Goal: Information Seeking & Learning: Learn about a topic

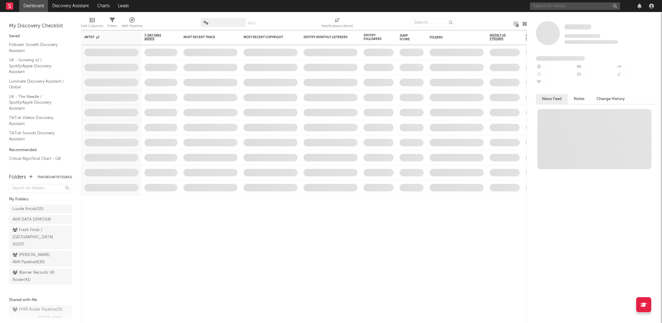
click at [557, 3] on input "text" at bounding box center [575, 6] width 90 height 8
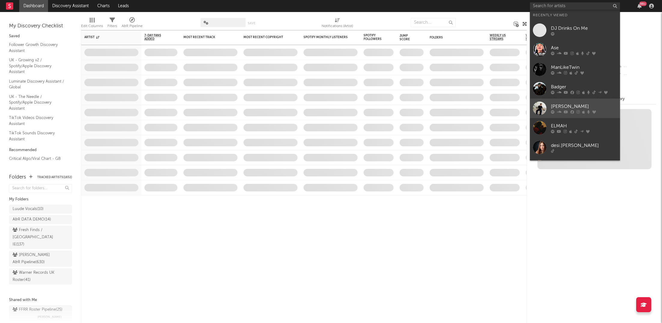
click at [562, 108] on div "[PERSON_NAME]" at bounding box center [584, 106] width 66 height 7
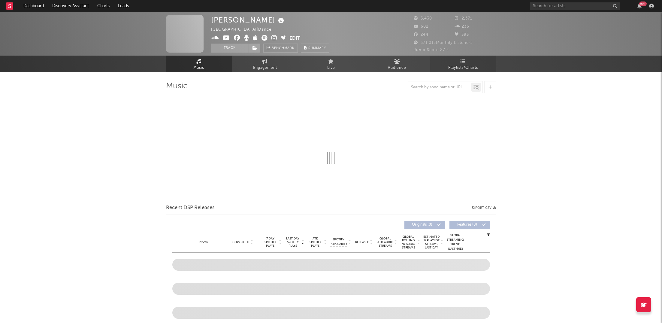
click at [464, 59] on icon at bounding box center [463, 61] width 5 height 5
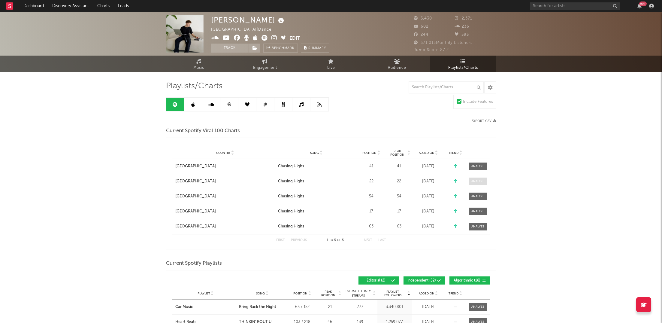
click at [482, 184] on span at bounding box center [478, 182] width 18 height 8
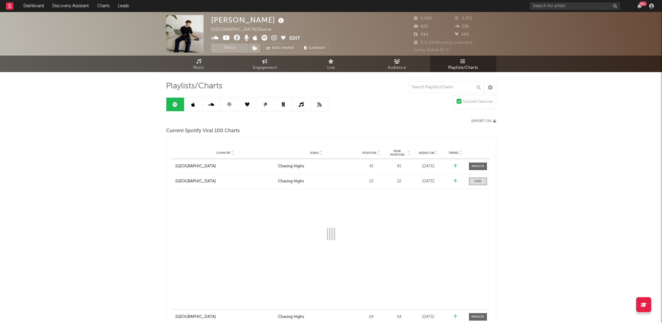
select select "1w"
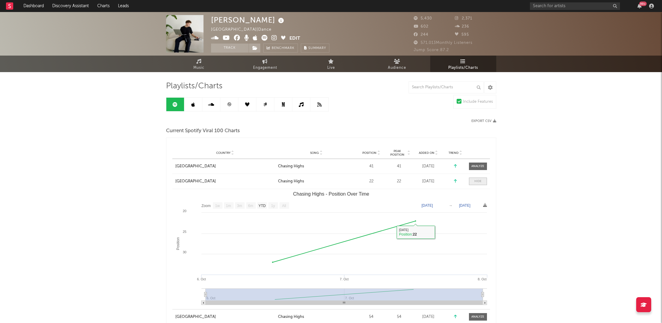
click at [478, 179] on div at bounding box center [478, 181] width 7 height 5
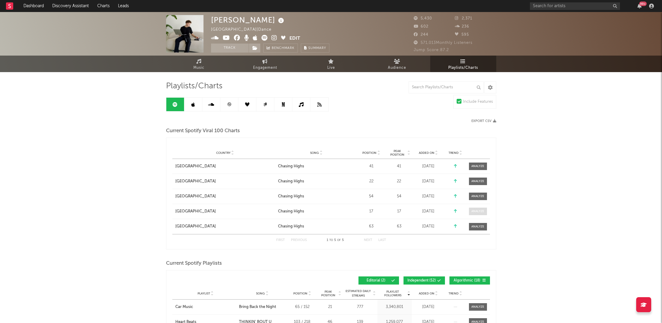
click at [473, 214] on span at bounding box center [478, 212] width 18 height 8
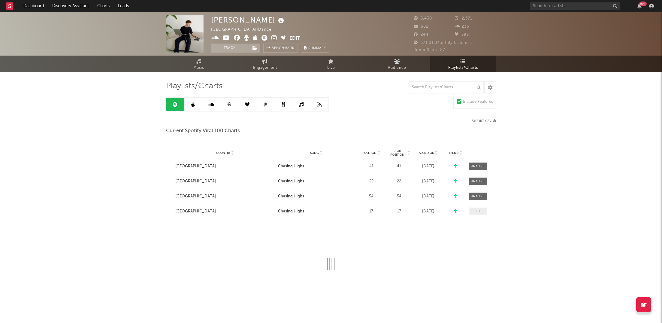
select select "1w"
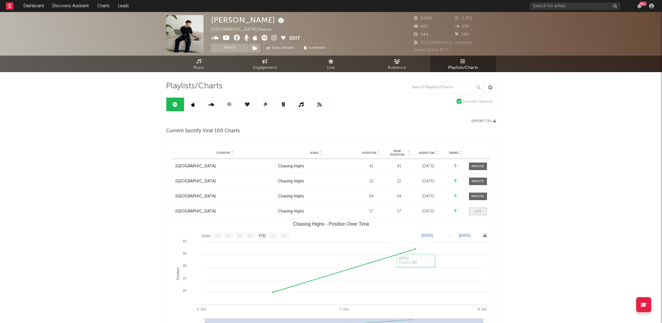
click at [477, 208] on span at bounding box center [478, 212] width 18 height 8
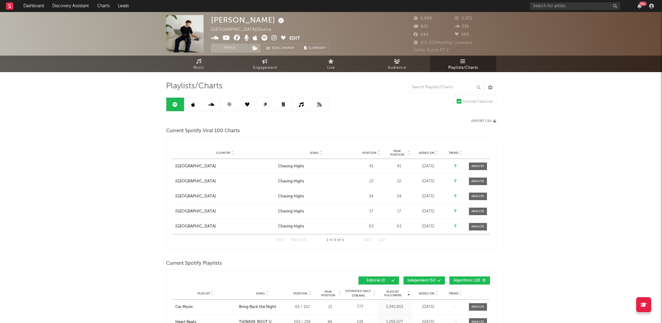
click at [232, 105] on link at bounding box center [229, 105] width 18 height 14
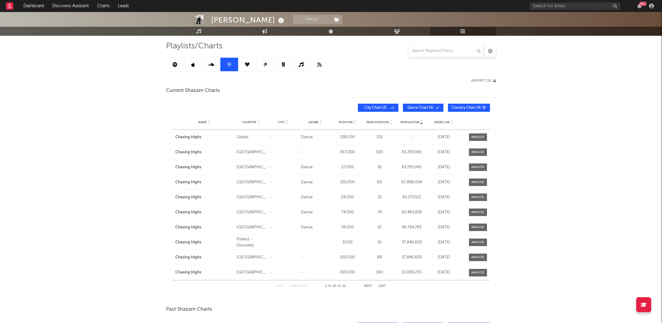
scroll to position [42, 0]
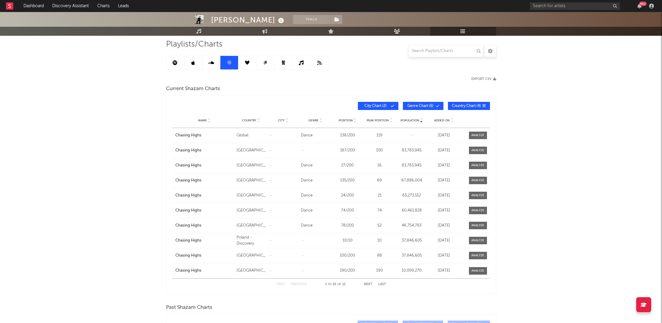
click at [249, 59] on link at bounding box center [248, 63] width 18 height 14
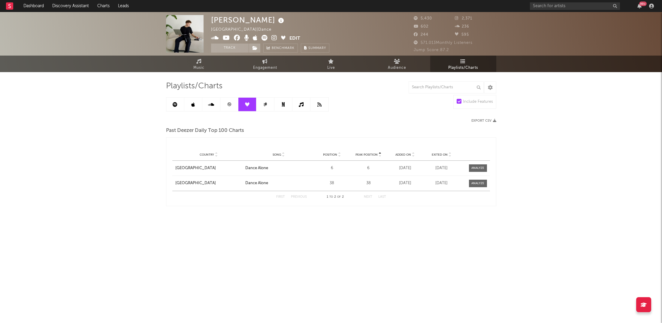
click at [269, 103] on link at bounding box center [266, 105] width 18 height 14
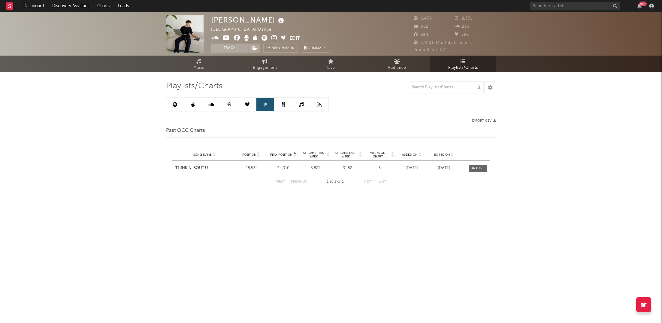
click at [211, 101] on link at bounding box center [211, 105] width 18 height 14
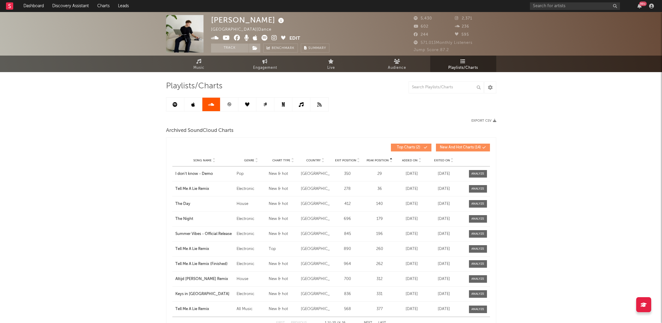
click at [191, 104] on link at bounding box center [193, 105] width 18 height 14
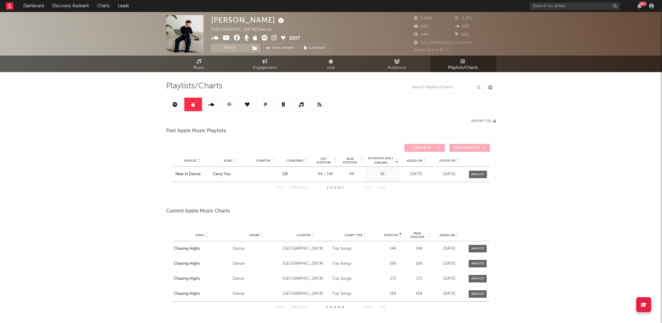
click at [272, 73] on div "Playlists/Charts Export CSV Past Apple Music Playlists Estimated Daily Streams …" at bounding box center [331, 315] width 330 height 487
click at [272, 62] on link "Engagement" at bounding box center [265, 64] width 66 height 17
select select "1w"
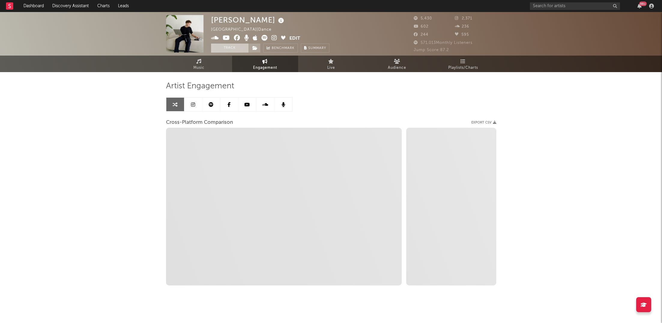
click at [230, 47] on button "Track" at bounding box center [230, 48] width 38 height 9
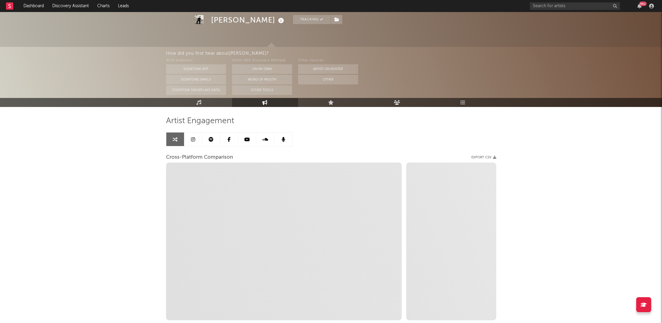
scroll to position [24, 0]
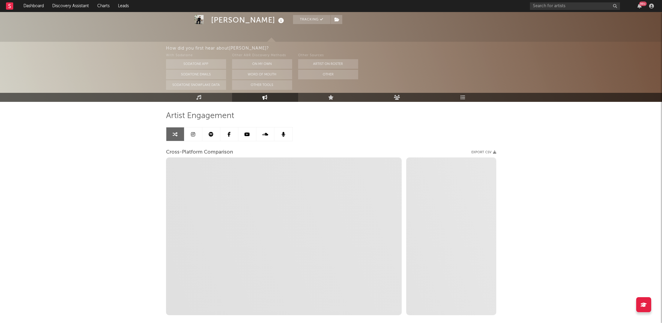
select select "1m"
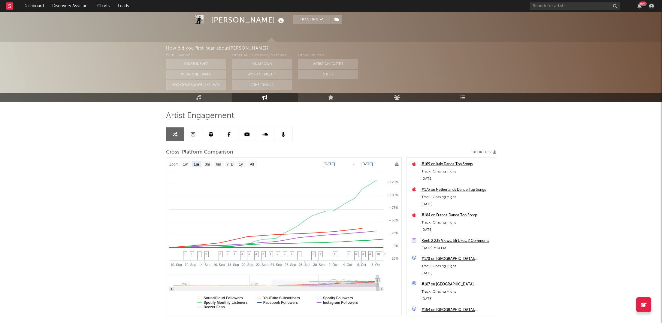
select select "1m"
